Goal: Transaction & Acquisition: Book appointment/travel/reservation

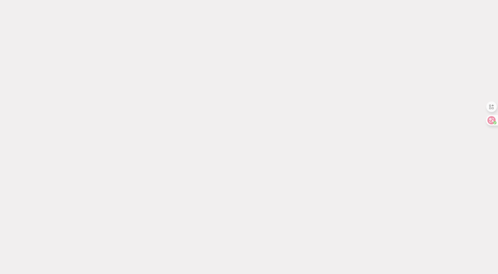
scroll to position [134, 0]
click at [491, 119] on div at bounding box center [489, 120] width 16 height 11
click at [492, 118] on div at bounding box center [489, 120] width 16 height 11
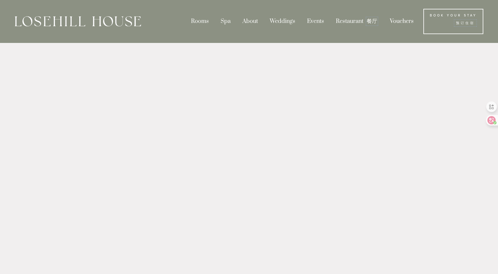
click at [408, 22] on link "Vouchers" at bounding box center [401, 21] width 34 height 13
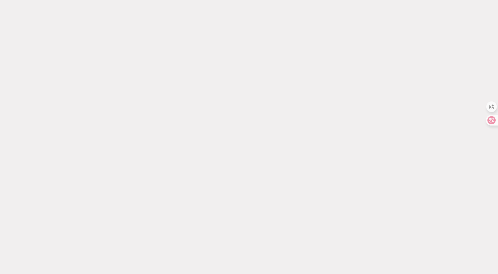
scroll to position [181, 0]
click at [489, 121] on icon at bounding box center [487, 120] width 5 height 5
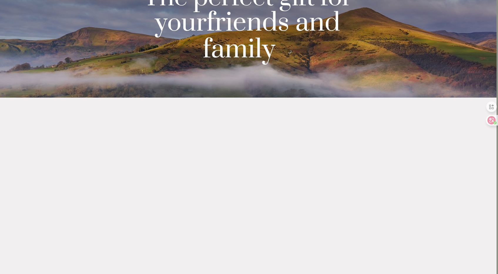
scroll to position [0, 1]
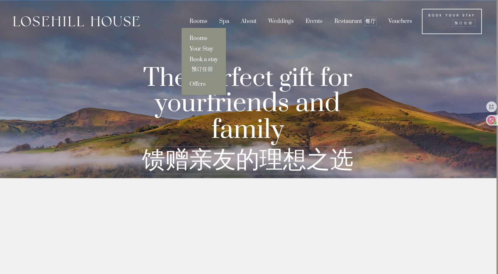
click at [208, 57] on link "Book a stay 预订住宿" at bounding box center [203, 66] width 44 height 25
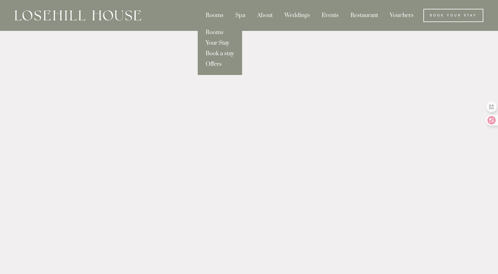
click at [213, 64] on link "Offers" at bounding box center [220, 64] width 44 height 11
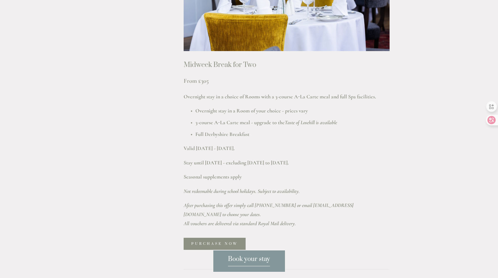
scroll to position [401, 0]
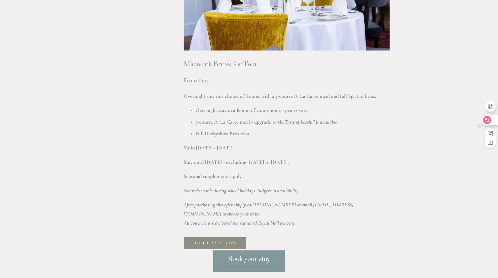
click at [487, 122] on icon at bounding box center [487, 120] width 6 height 6
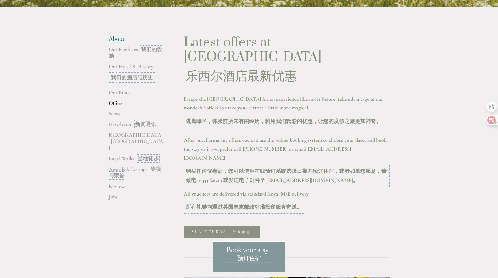
scroll to position [168, 0]
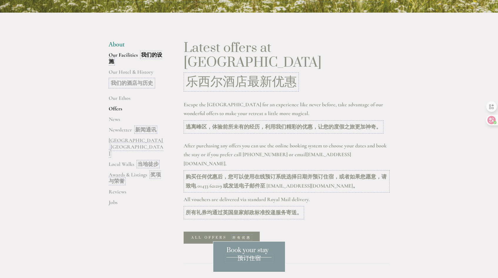
click at [140, 58] on font "我们的设施" at bounding box center [135, 58] width 53 height 15
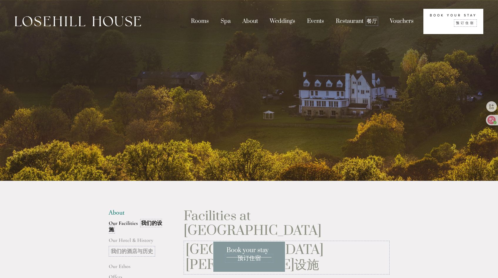
click at [429, 17] on link "Book Your Stay 预订住宿" at bounding box center [453, 21] width 60 height 25
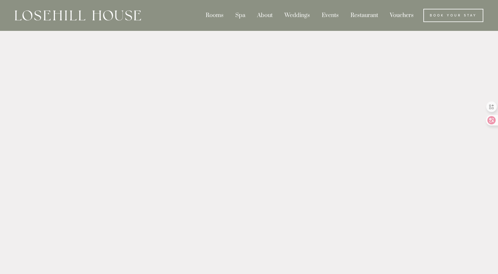
click at [394, 13] on link "Vouchers" at bounding box center [401, 15] width 34 height 13
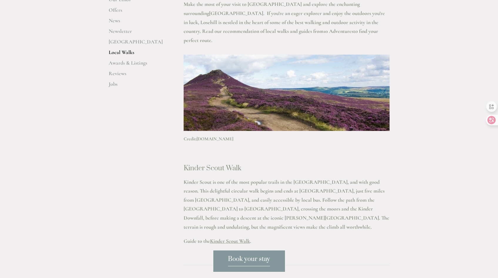
scroll to position [246, 0]
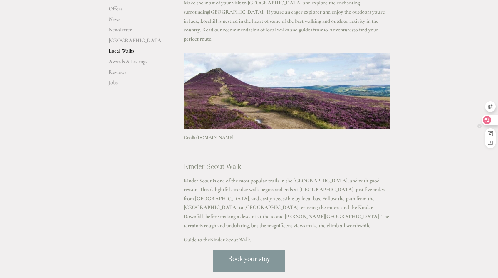
click at [485, 123] on div at bounding box center [489, 120] width 16 height 11
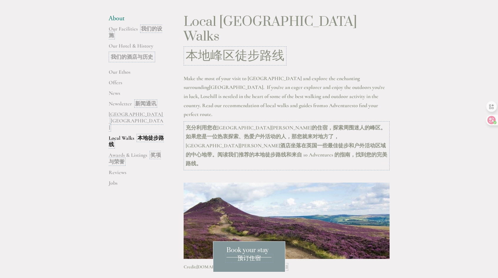
scroll to position [192, 0]
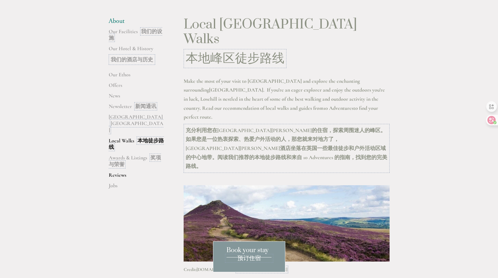
click at [122, 172] on link "Reviews" at bounding box center [137, 177] width 56 height 11
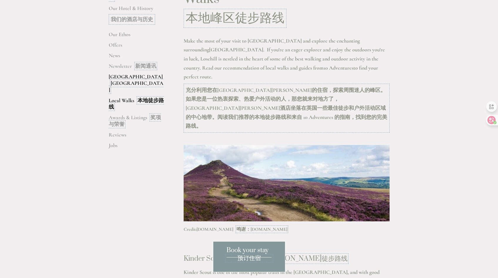
scroll to position [243, 0]
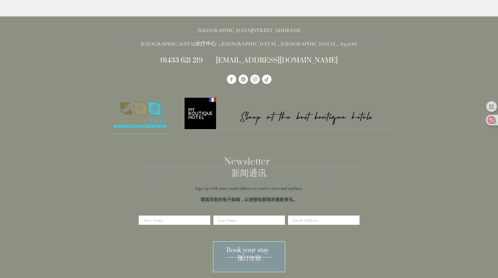
scroll to position [537, 0]
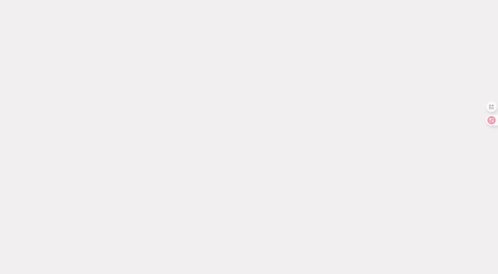
scroll to position [227, 0]
click at [489, 119] on icon at bounding box center [487, 120] width 5 height 5
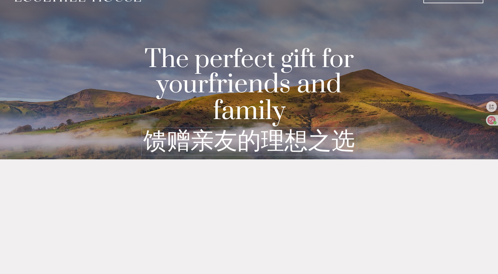
scroll to position [0, 0]
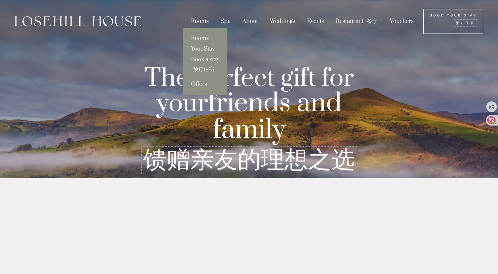
click at [202, 60] on link "Book a stay 预订住宿" at bounding box center [205, 66] width 44 height 25
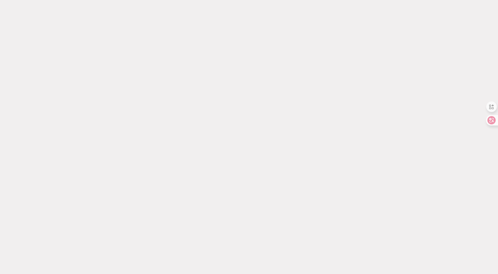
scroll to position [510, 0]
